Goal: Find contact information: Find contact information

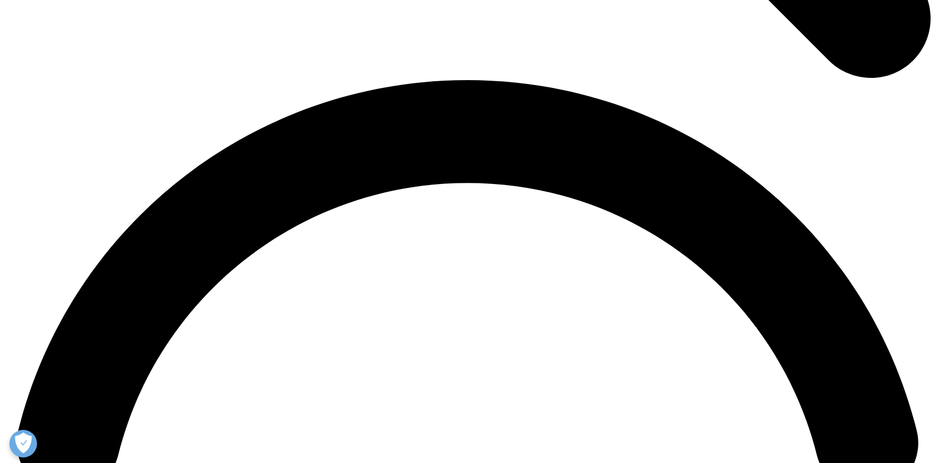
scroll to position [1837, 0]
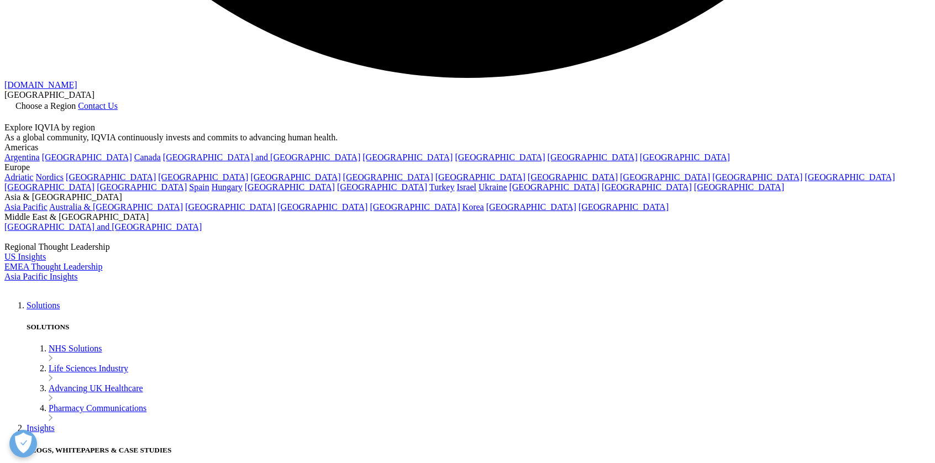
scroll to position [2662, 0]
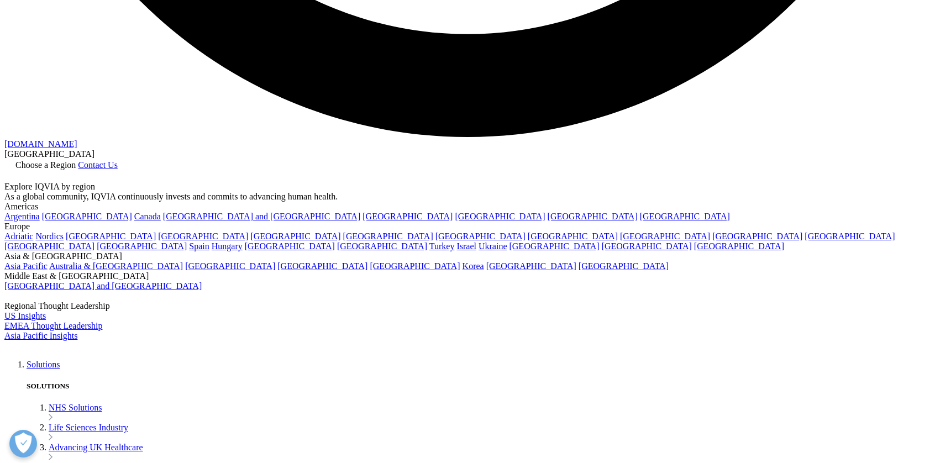
drag, startPoint x: 328, startPoint y: 229, endPoint x: 297, endPoint y: 229, distance: 30.4
copy span "W2 1AF"
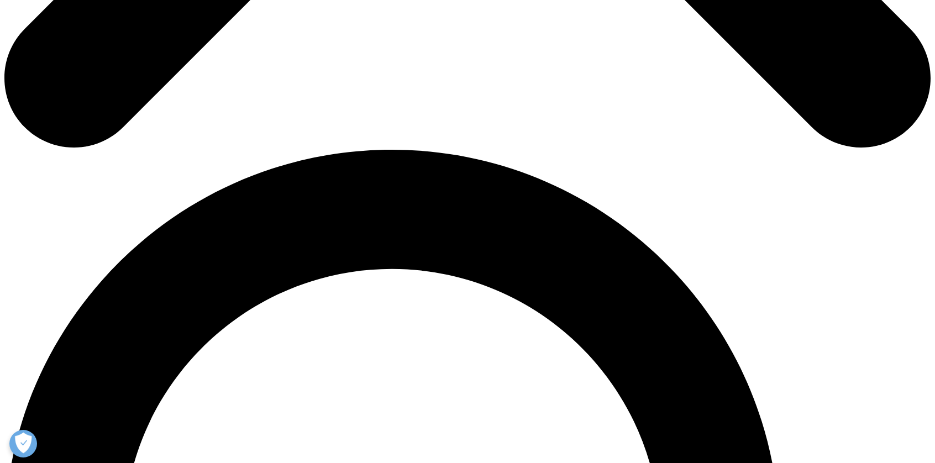
scroll to position [0, 0]
